Goal: Find specific page/section: Find specific page/section

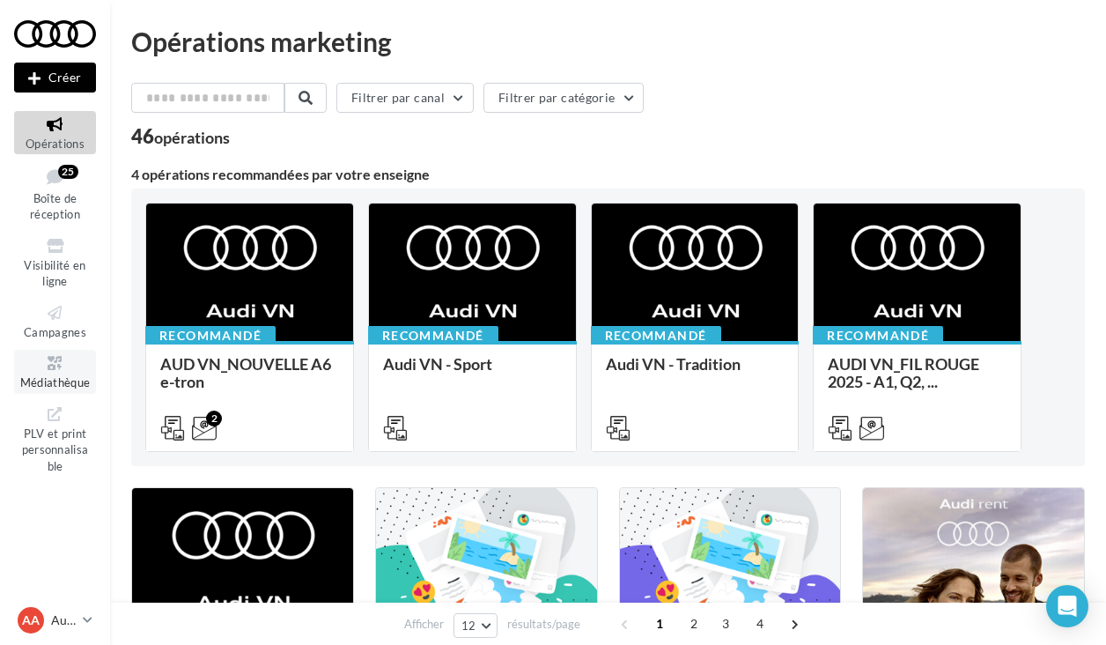
click at [69, 378] on span "Médiathèque" at bounding box center [55, 382] width 70 height 14
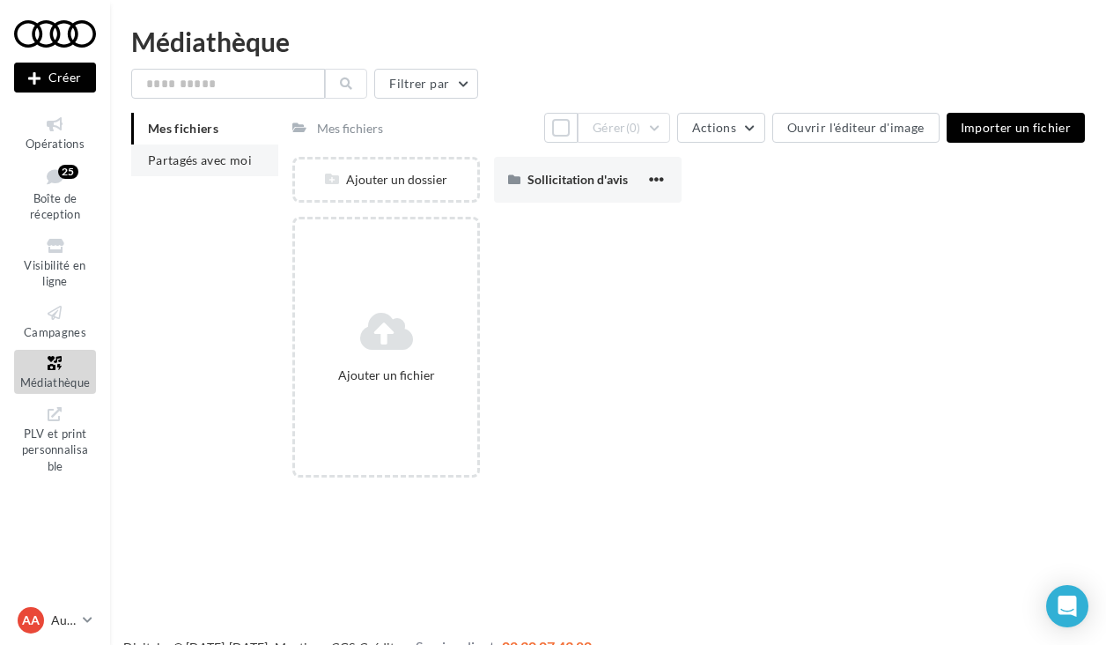
click at [223, 162] on span "Partagés avec moi" at bounding box center [200, 159] width 104 height 15
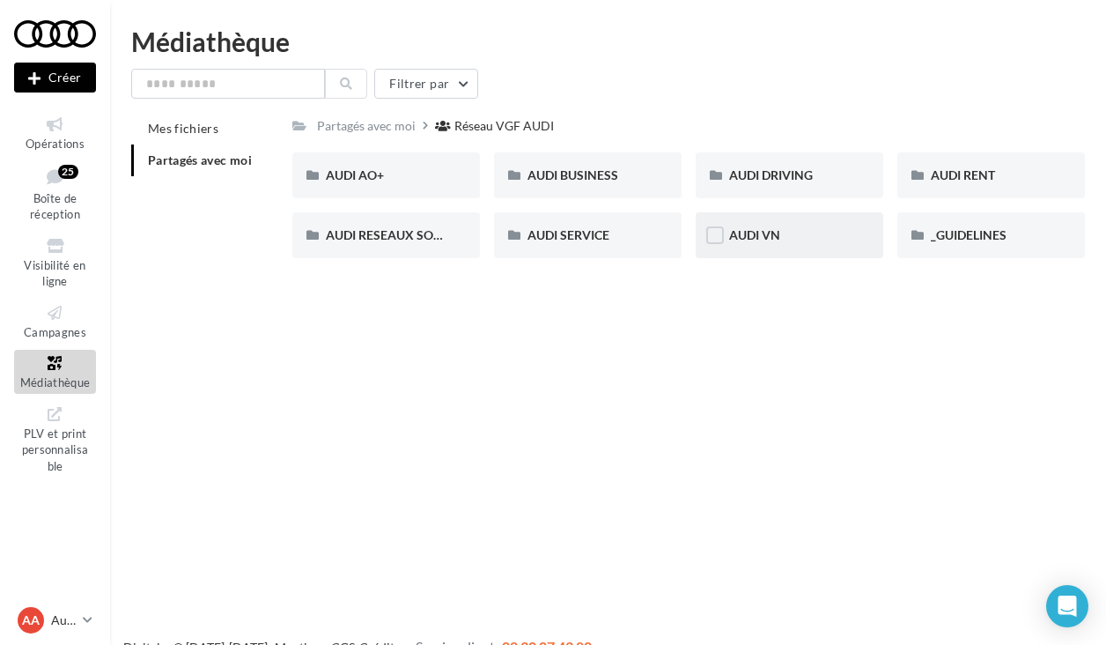
click at [807, 247] on div "AUDI VN" at bounding box center [790, 235] width 188 height 46
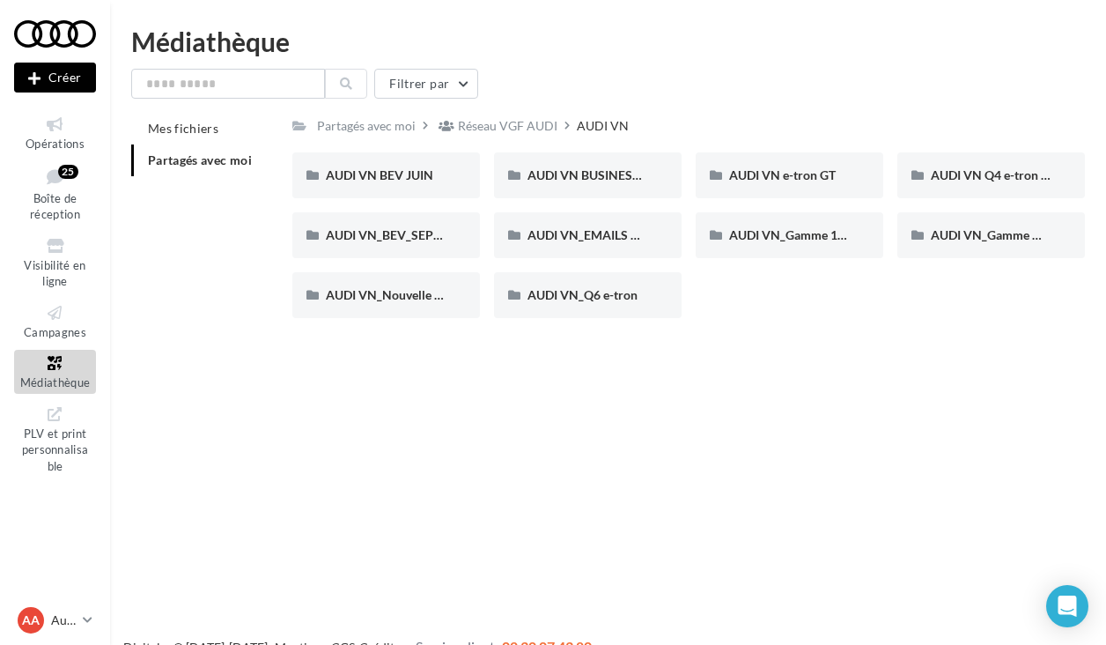
click at [211, 158] on span "Partagés avec moi" at bounding box center [200, 159] width 104 height 15
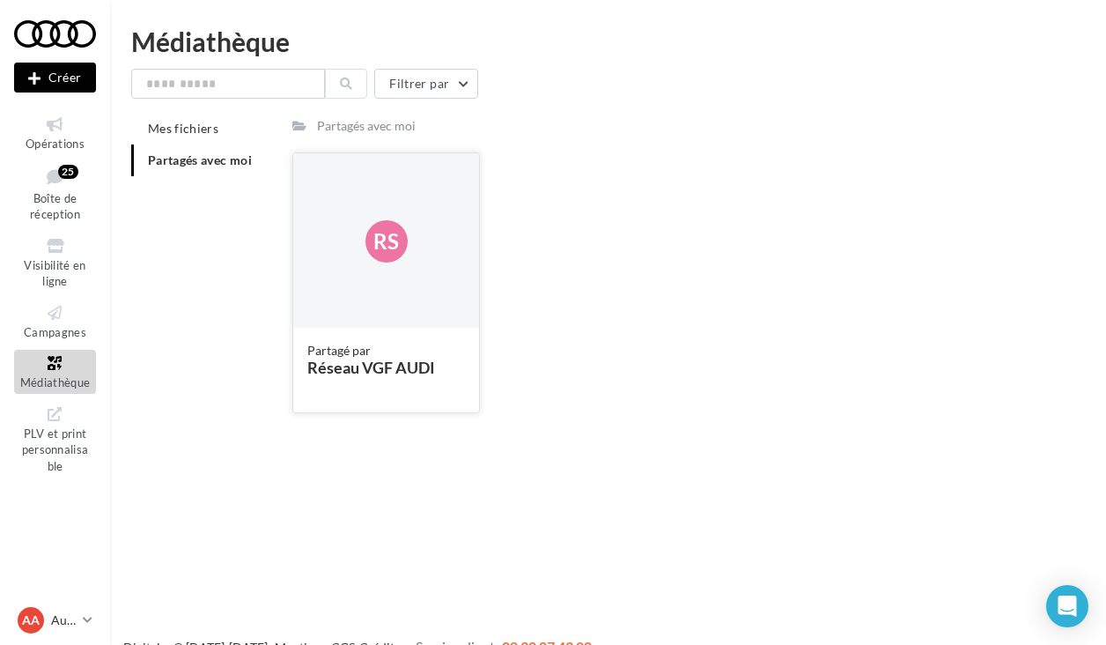
click at [360, 255] on div "Rs" at bounding box center [386, 241] width 186 height 176
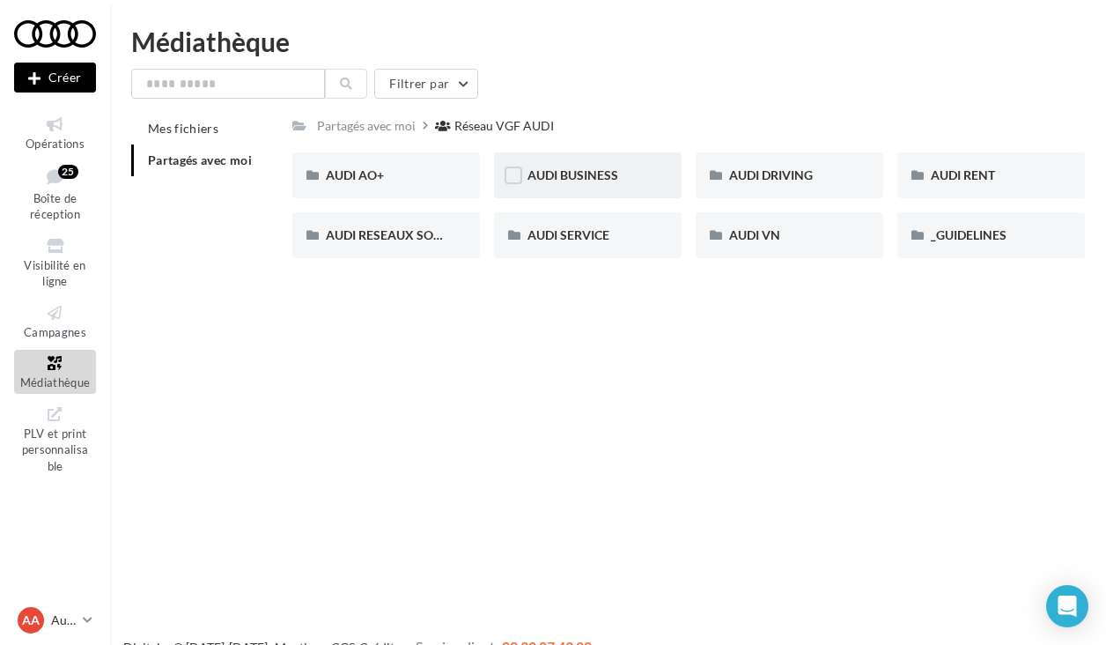
click at [579, 187] on div "AUDI BUSINESS" at bounding box center [588, 175] width 188 height 46
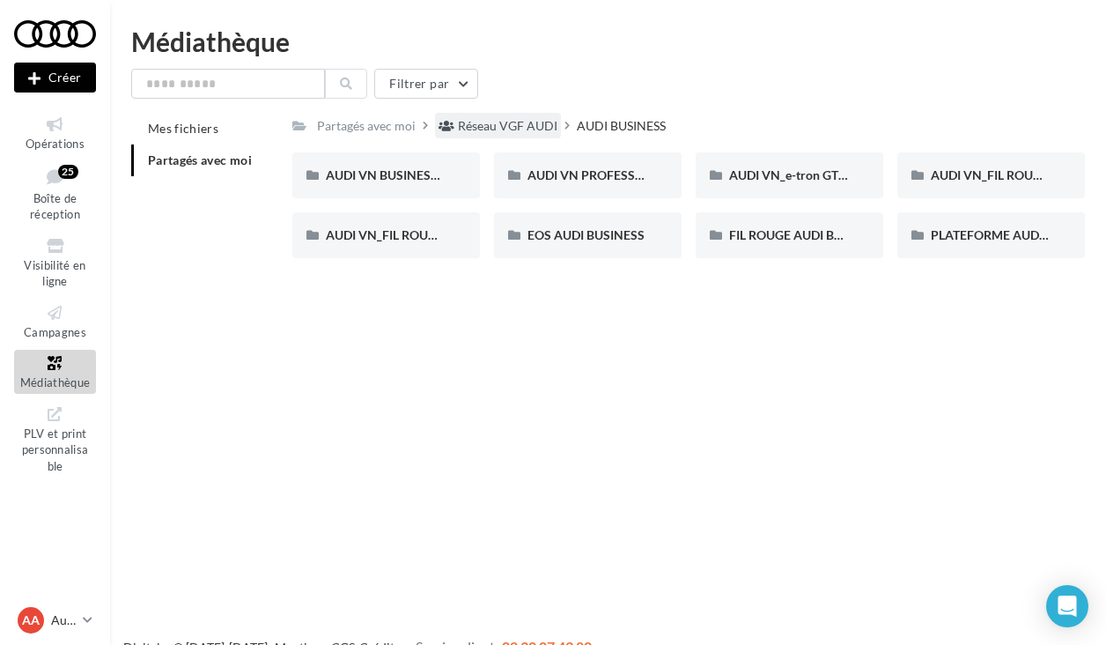
click at [512, 127] on div "Réseau VGF AUDI" at bounding box center [507, 126] width 99 height 18
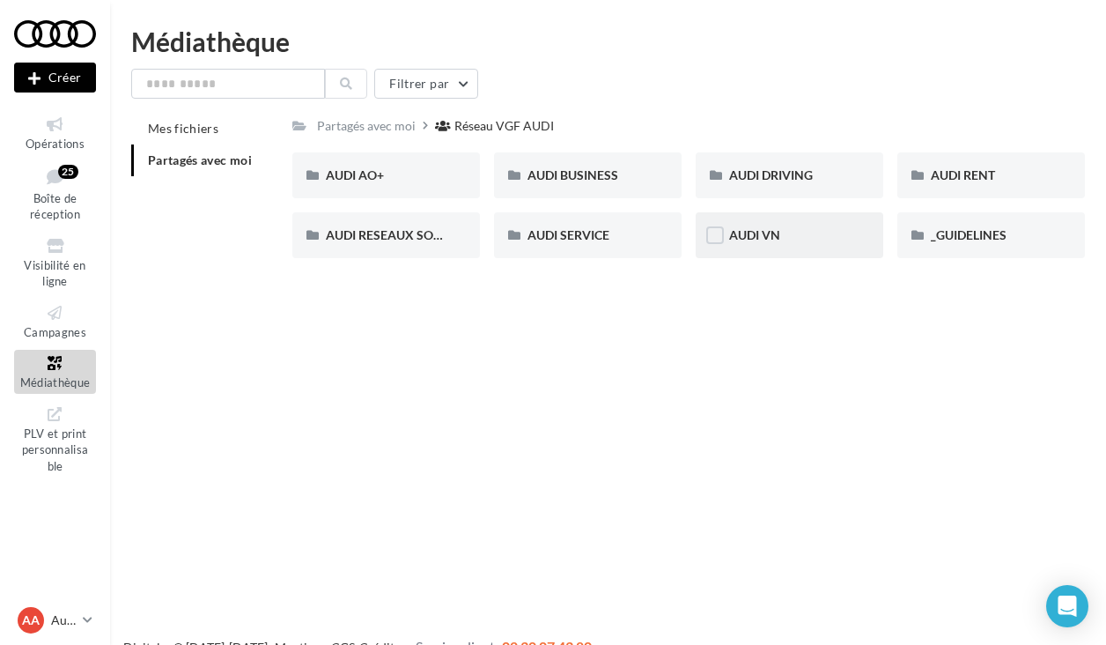
click at [812, 234] on div "AUDI VN" at bounding box center [789, 235] width 121 height 18
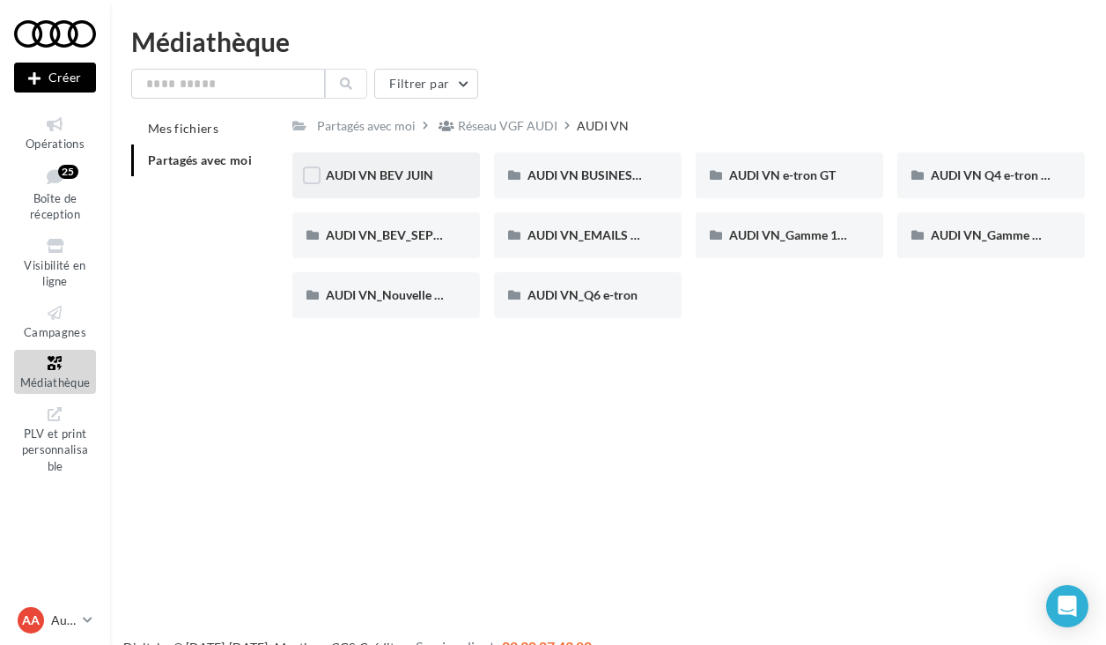
click at [445, 186] on div "AUDI VN BEV JUIN" at bounding box center [386, 175] width 188 height 46
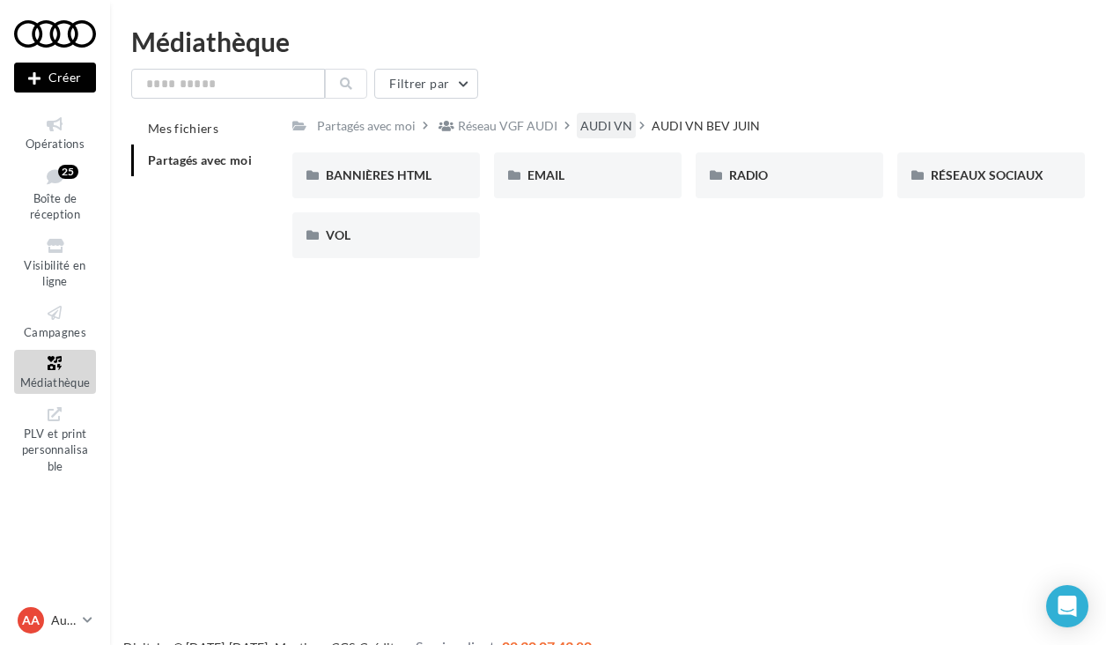
click at [608, 122] on div "AUDI VN" at bounding box center [606, 126] width 52 height 18
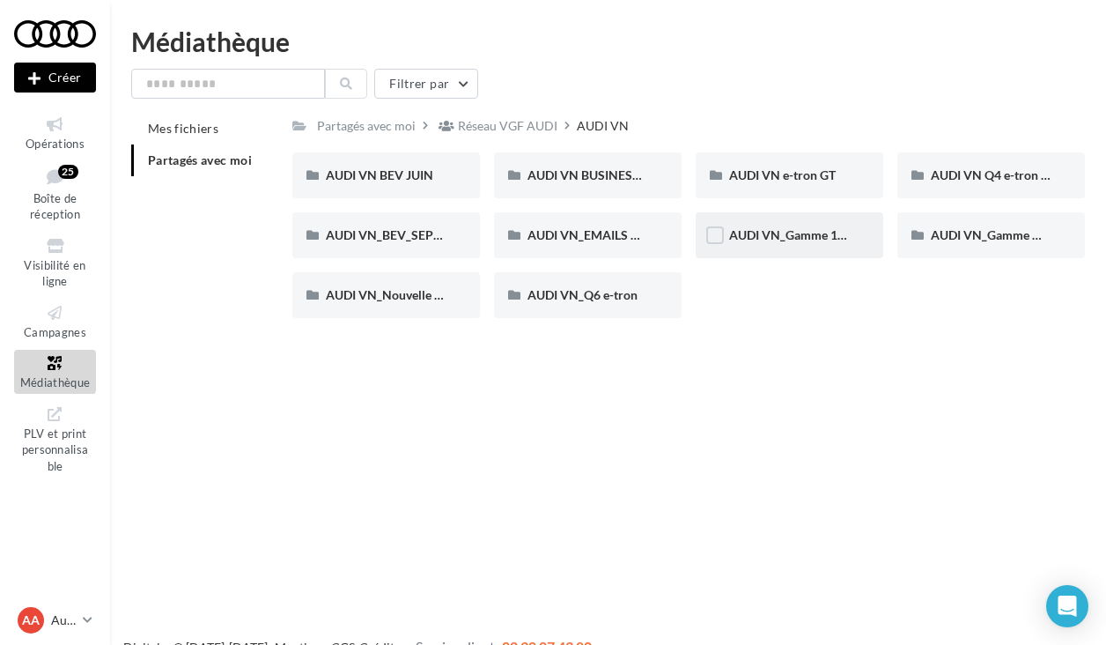
click at [860, 234] on div "AUDI VN_Gamme 100% électrique" at bounding box center [790, 235] width 188 height 46
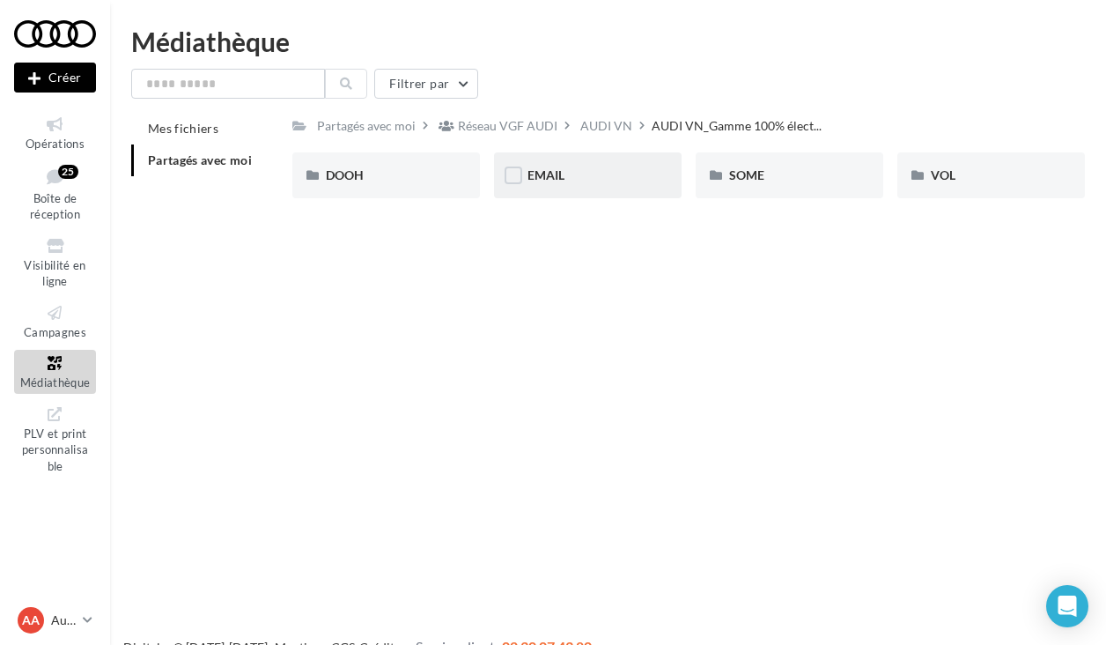
click at [590, 180] on div "EMAIL" at bounding box center [587, 175] width 121 height 18
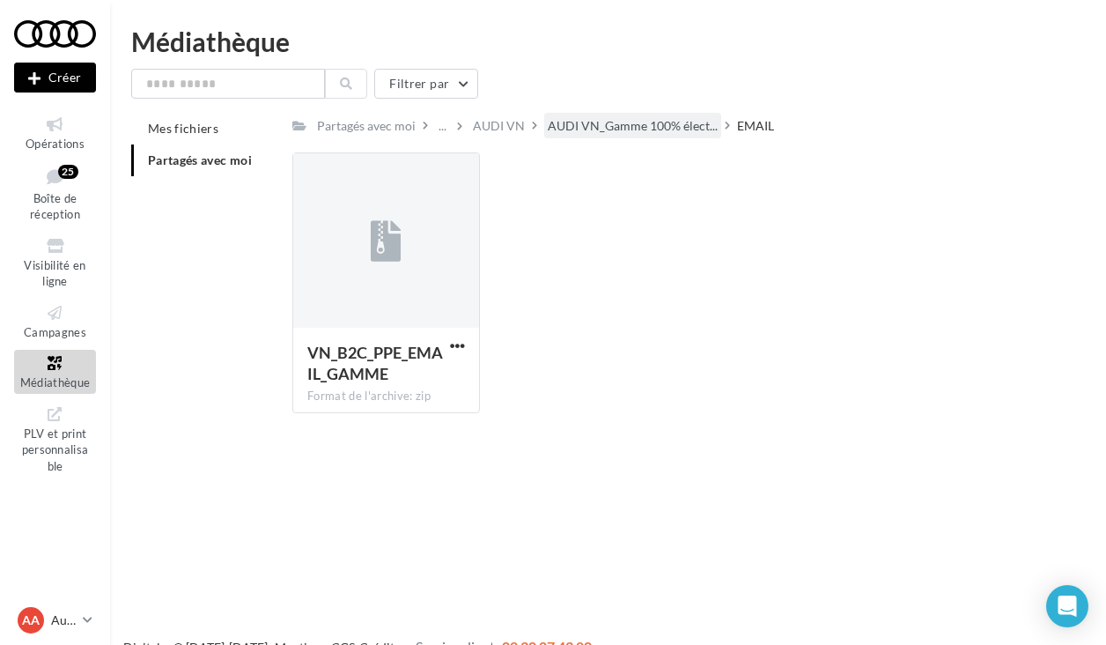
click at [659, 116] on div "AUDI VN_Gamme 100% élect..." at bounding box center [632, 126] width 177 height 26
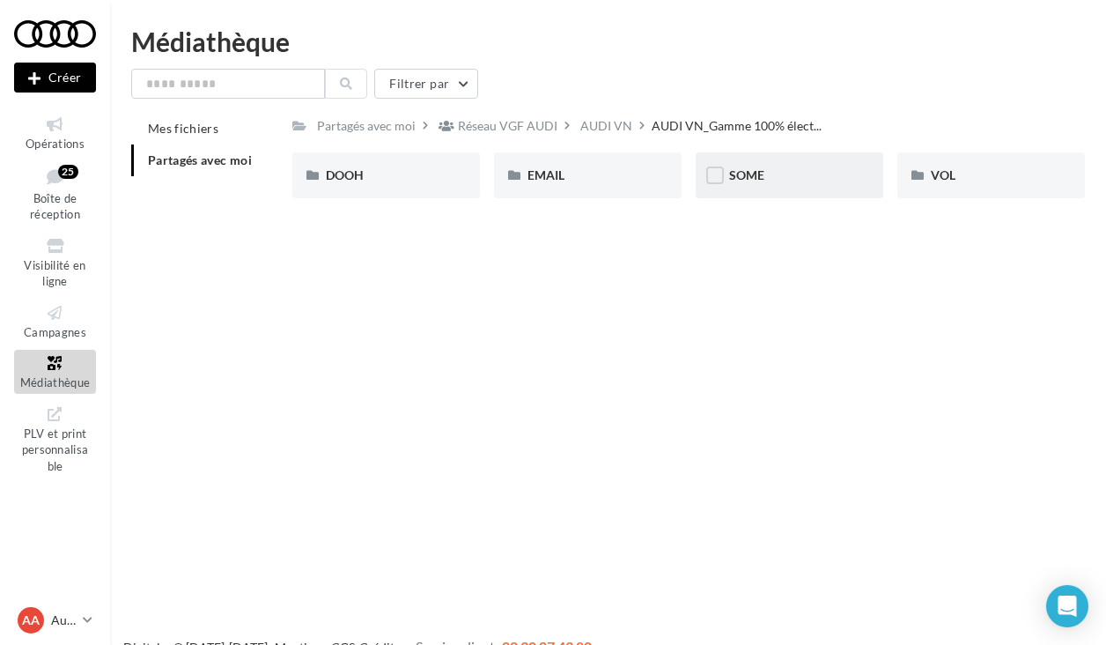
click at [816, 173] on div "SOME" at bounding box center [789, 175] width 121 height 18
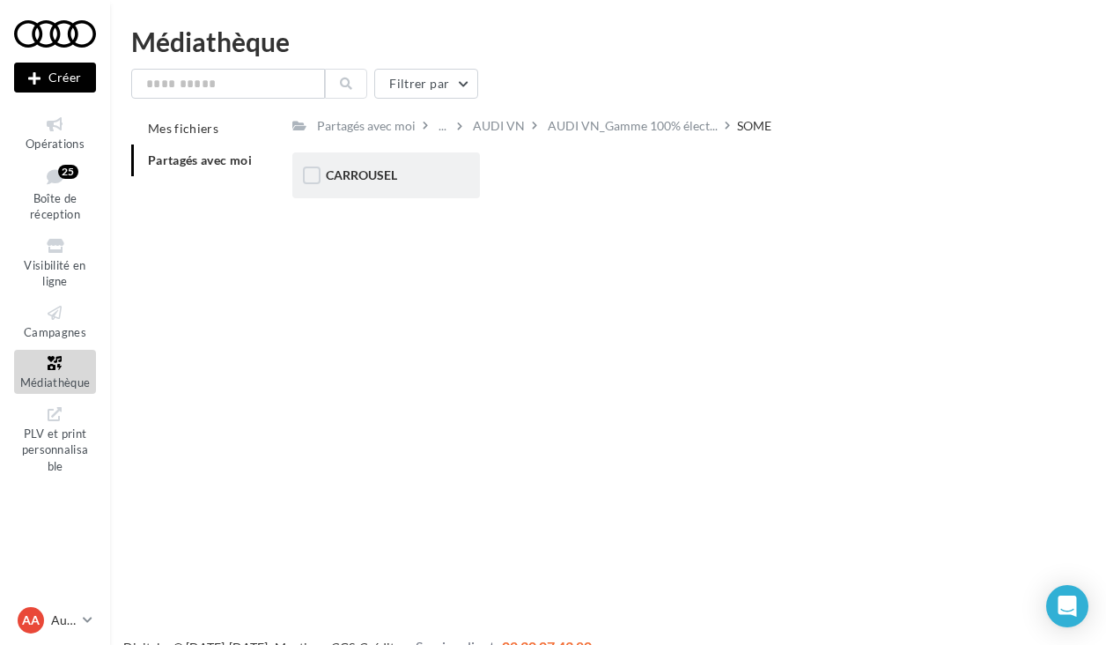
click at [394, 186] on div "CARROUSEL" at bounding box center [386, 175] width 188 height 46
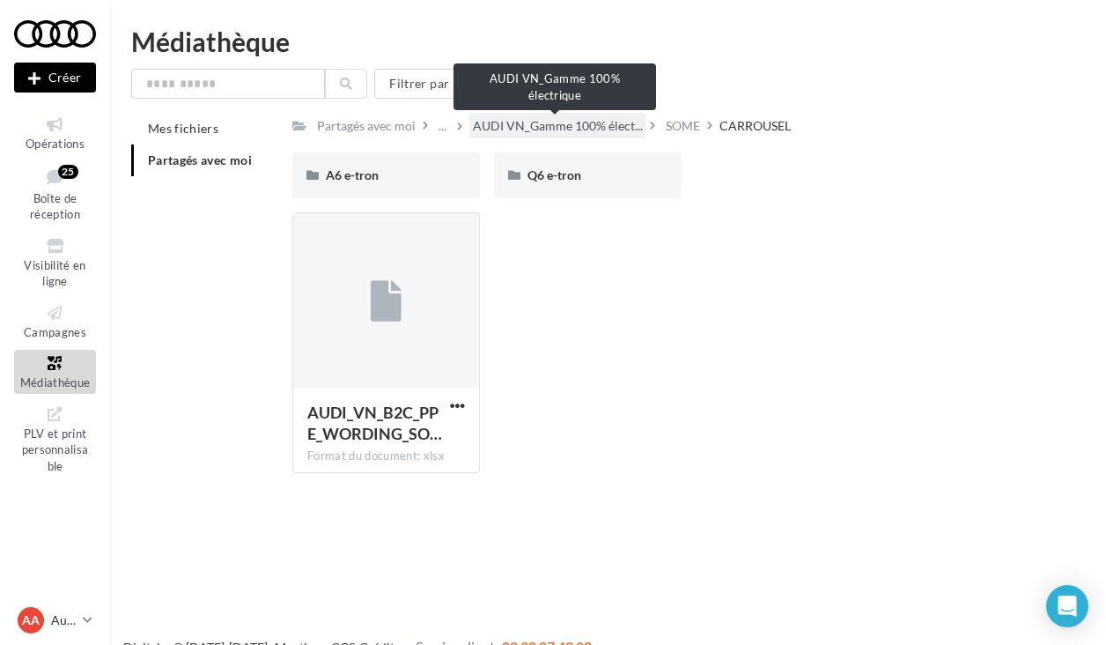
click at [586, 122] on span "AUDI VN_Gamme 100% élect..." at bounding box center [558, 126] width 170 height 18
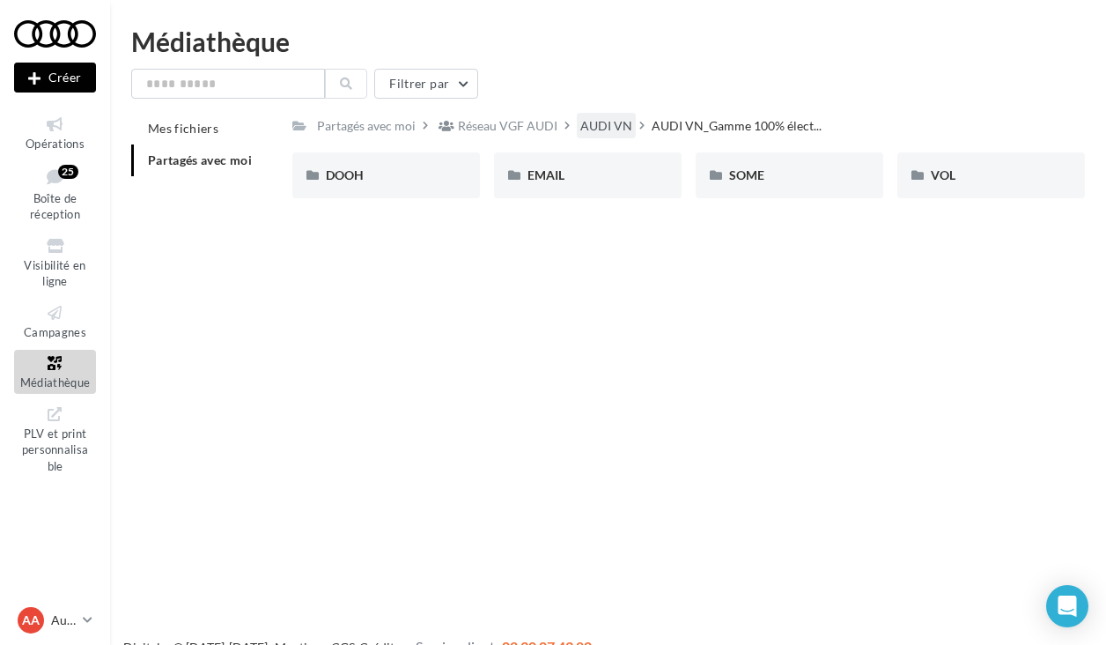
click at [593, 131] on div "AUDI VN" at bounding box center [606, 126] width 52 height 18
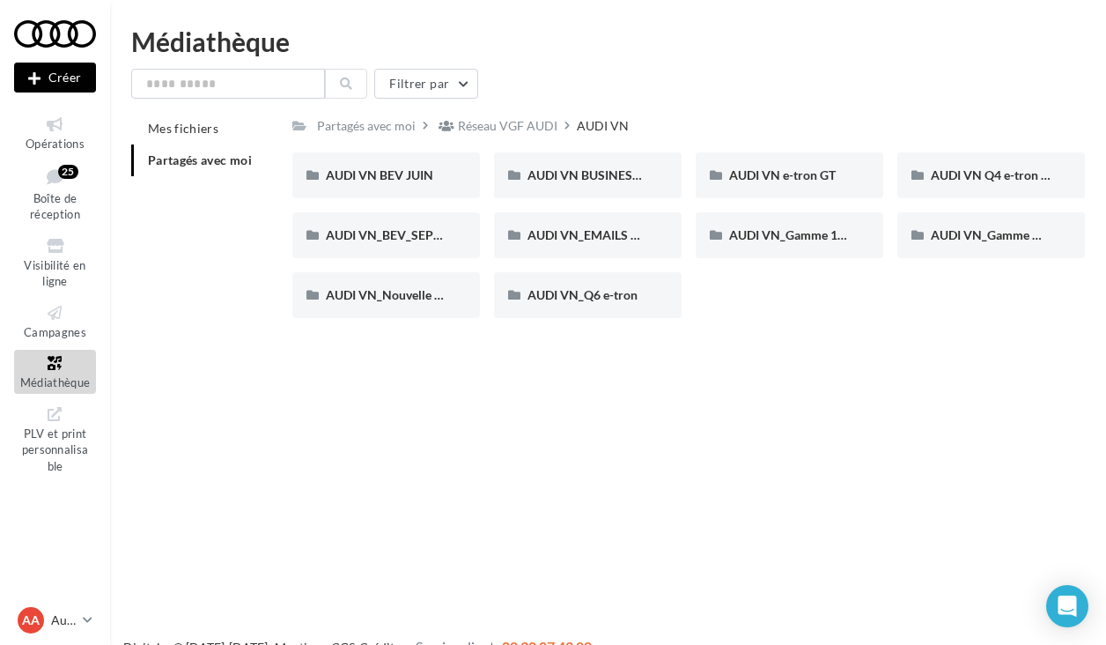
click at [526, 4] on html "Nouvelle campagne Créer Opérations Boîte de réception 25 Visibilité en ligne Ca…" at bounding box center [553, 322] width 1106 height 645
